Goal: Information Seeking & Learning: Understand process/instructions

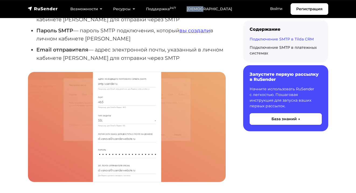
scroll to position [630, 0]
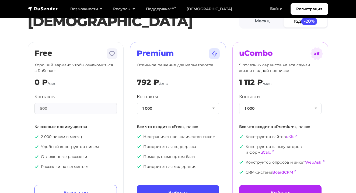
scroll to position [15, 0]
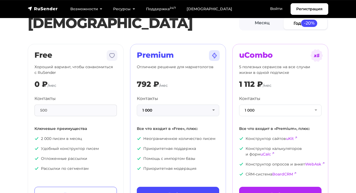
click at [215, 110] on button "1 000" at bounding box center [178, 110] width 82 height 12
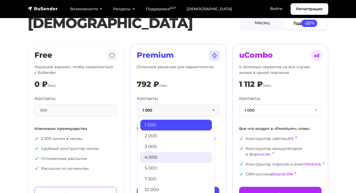
click at [193, 158] on link "4 000" at bounding box center [176, 157] width 72 height 11
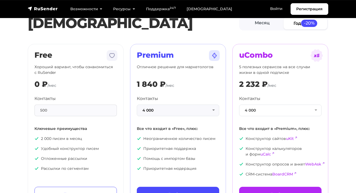
click at [212, 108] on button "4 000" at bounding box center [178, 110] width 82 height 12
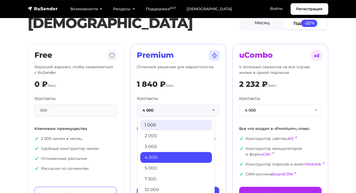
click at [198, 121] on link "1 000" at bounding box center [176, 125] width 72 height 11
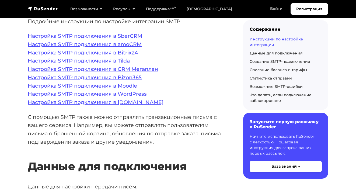
scroll to position [136, 0]
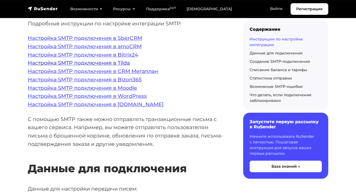
click at [128, 62] on link "Настройка SMTP подключения в Tilda" at bounding box center [79, 63] width 102 height 6
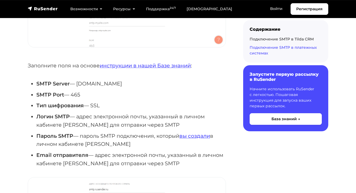
scroll to position [1895, 0]
